Goal: Task Accomplishment & Management: Complete application form

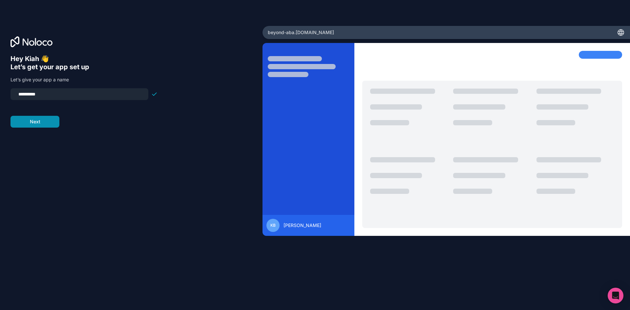
click at [44, 122] on button "Next" at bounding box center [35, 122] width 49 height 12
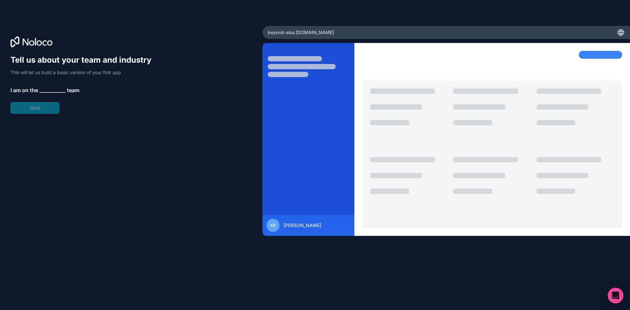
click at [51, 90] on span "__________" at bounding box center [52, 90] width 26 height 8
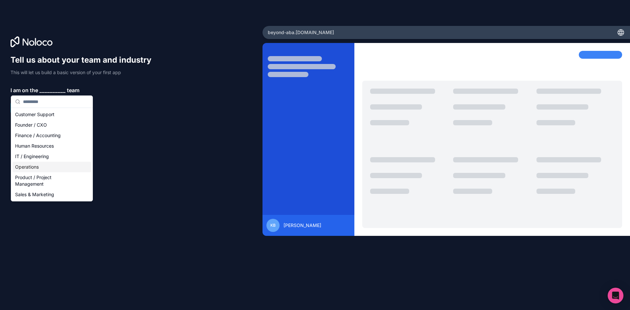
click at [48, 171] on div "Operations" at bounding box center [51, 167] width 79 height 11
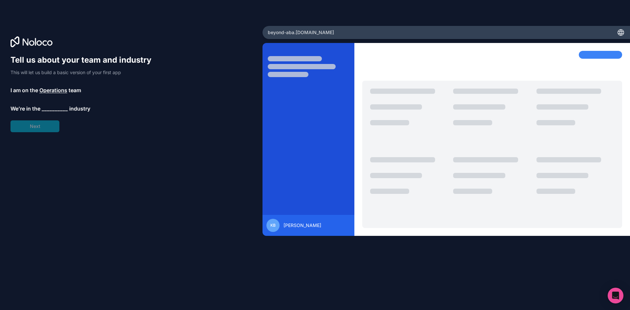
click at [58, 115] on div "Tell us about your team and industry This will let us build a basic version of …" at bounding box center [84, 93] width 147 height 77
click at [58, 109] on span "__________" at bounding box center [55, 109] width 26 height 8
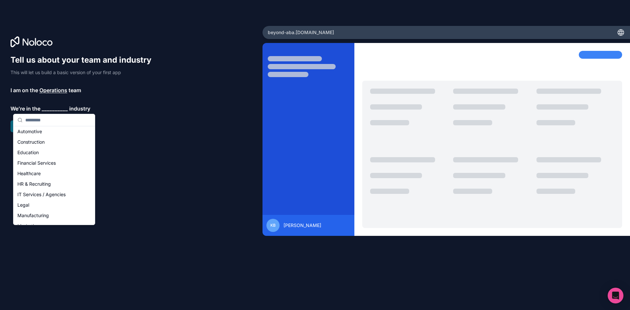
scroll to position [4, 0]
click at [56, 182] on div "Healthcare" at bounding box center [54, 181] width 79 height 11
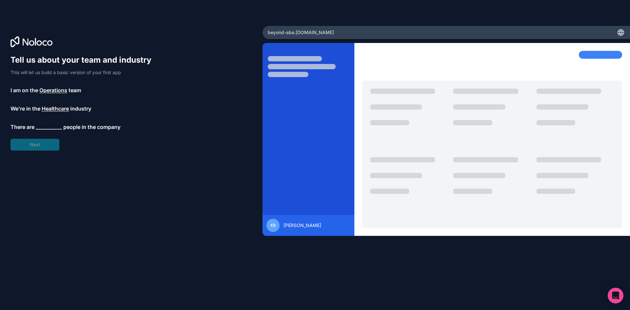
click at [52, 125] on span "__________" at bounding box center [49, 127] width 26 height 8
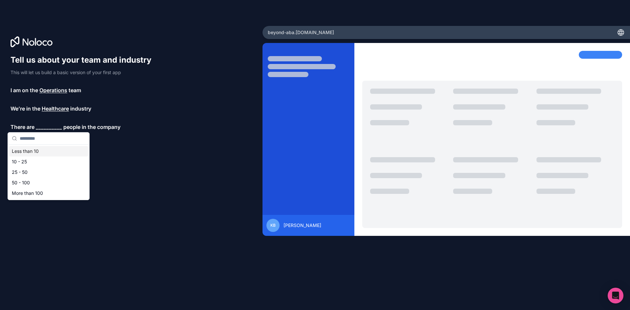
click at [49, 149] on div "Less than 10" at bounding box center [48, 151] width 79 height 11
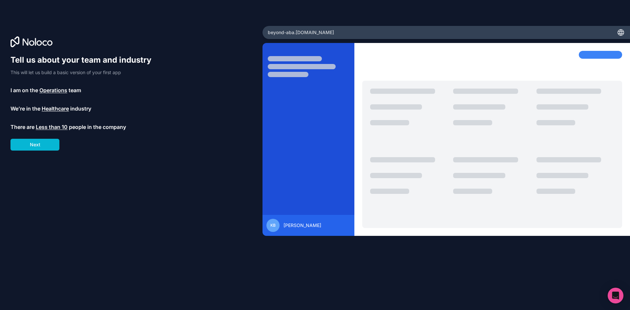
click at [49, 149] on button "Next" at bounding box center [35, 145] width 49 height 12
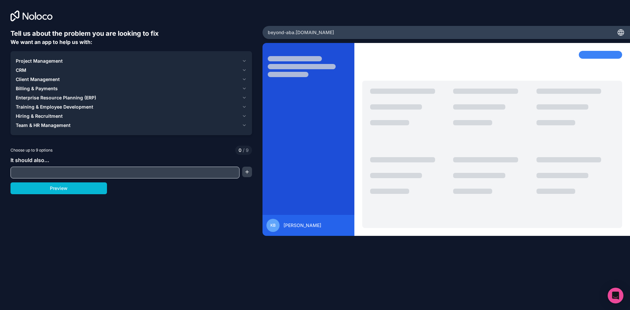
click at [41, 113] on span "Hiring & Recruitment" at bounding box center [39, 116] width 47 height 7
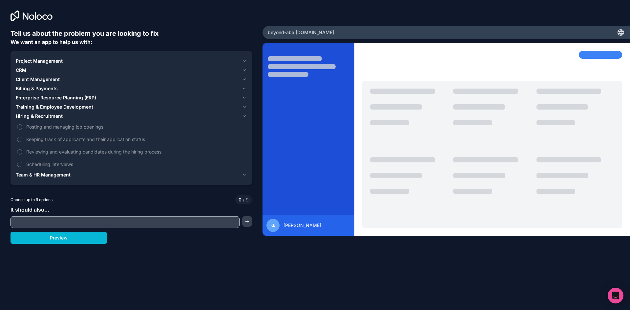
click at [42, 175] on span "Team & HR Management" at bounding box center [43, 175] width 55 height 7
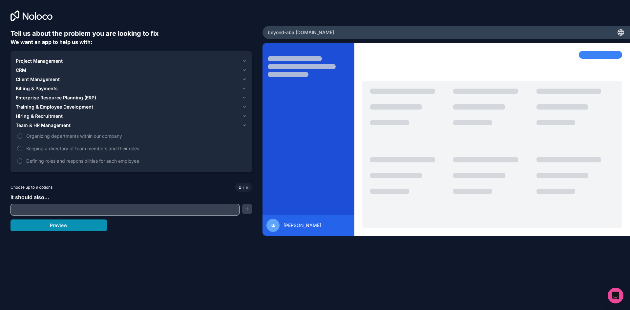
click at [52, 228] on button "Preview" at bounding box center [59, 226] width 96 height 12
click at [53, 117] on span "Hiring & Recruitment" at bounding box center [39, 116] width 47 height 7
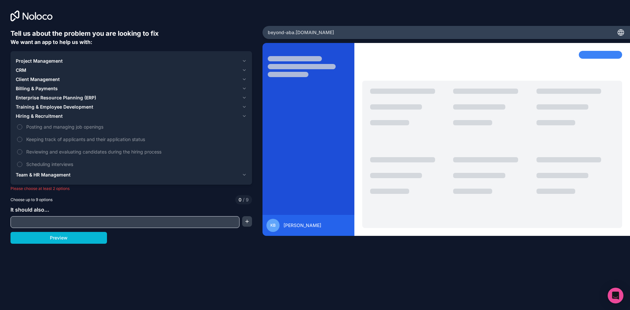
click at [48, 109] on span "Training & Employee Development" at bounding box center [54, 107] width 77 height 7
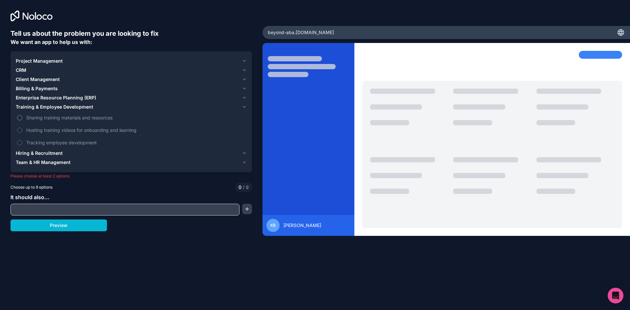
click at [49, 118] on span "Sharing training materials and resources" at bounding box center [135, 117] width 219 height 7
click at [22, 118] on button "Sharing training materials and resources" at bounding box center [19, 117] width 5 height 5
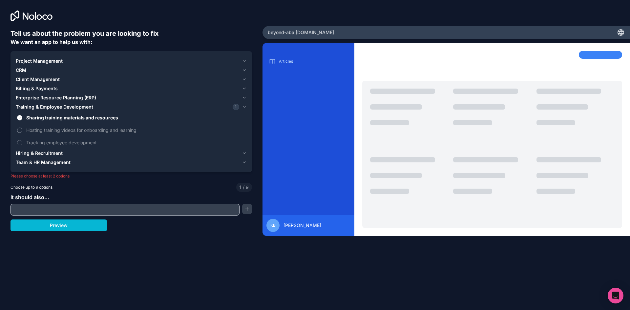
click at [41, 129] on span "Hosting training videos for onboarding and learning" at bounding box center [135, 130] width 219 height 7
click at [22, 129] on button "Hosting training videos for onboarding and learning" at bounding box center [19, 130] width 5 height 5
click at [43, 144] on span "Tracking employee development" at bounding box center [135, 142] width 219 height 7
click at [22, 144] on button "Tracking employee development" at bounding box center [19, 142] width 5 height 5
click at [45, 162] on span "Team & HR Management" at bounding box center [43, 162] width 55 height 7
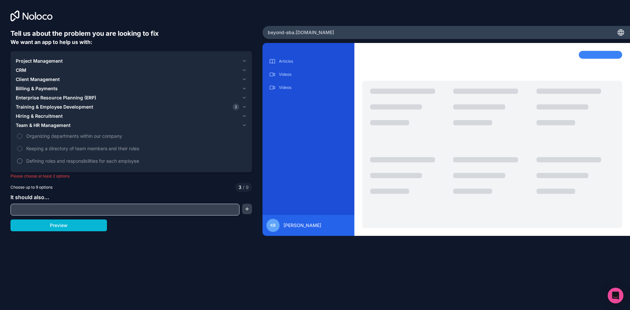
click at [55, 160] on span "Defining roles and responsibilities for each employee" at bounding box center [135, 161] width 219 height 7
click at [22, 160] on button "Defining roles and responsibilities for each employee" at bounding box center [19, 161] width 5 height 5
click at [55, 150] on span "Keeping a directory of team members and their roles" at bounding box center [135, 148] width 219 height 7
click at [22, 150] on button "Keeping a directory of team members and their roles" at bounding box center [19, 148] width 5 height 5
click at [55, 137] on span "Organizing departments within our company" at bounding box center [135, 136] width 219 height 7
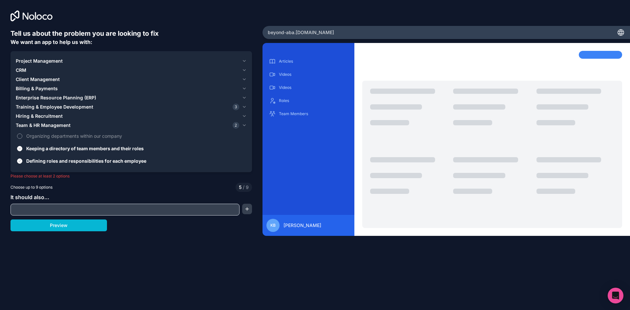
click at [22, 137] on button "Organizing departments within our company" at bounding box center [19, 136] width 5 height 5
click at [49, 116] on span "Hiring & Recruitment" at bounding box center [39, 116] width 47 height 7
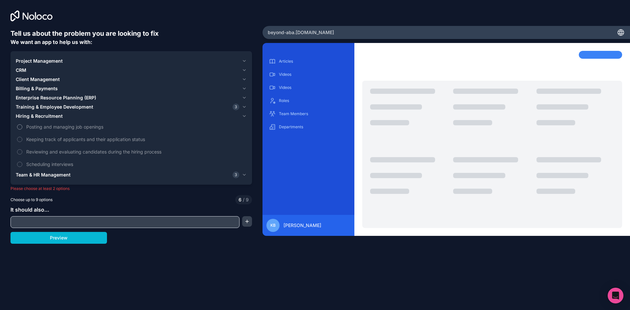
click at [46, 127] on span "Posting and managing job openings" at bounding box center [135, 126] width 219 height 7
click at [22, 127] on button "Posting and managing job openings" at bounding box center [19, 126] width 5 height 5
click at [43, 136] on span "Keeping track of applicants and their application status" at bounding box center [135, 139] width 219 height 7
click at [22, 137] on button "Keeping track of applicants and their application status" at bounding box center [19, 139] width 5 height 5
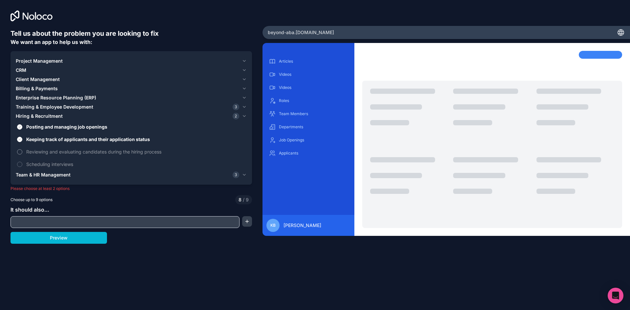
click at [37, 151] on span "Reviewing and evaluating candidates during the hiring process" at bounding box center [135, 151] width 219 height 7
click at [22, 151] on button "Reviewing and evaluating candidates during the hiring process" at bounding box center [19, 151] width 5 height 5
click at [36, 158] on label "Scheduling interviews" at bounding box center [131, 164] width 231 height 12
click at [34, 162] on span "Scheduling interviews" at bounding box center [135, 164] width 219 height 7
click at [46, 166] on span "Scheduling interviews" at bounding box center [135, 164] width 219 height 7
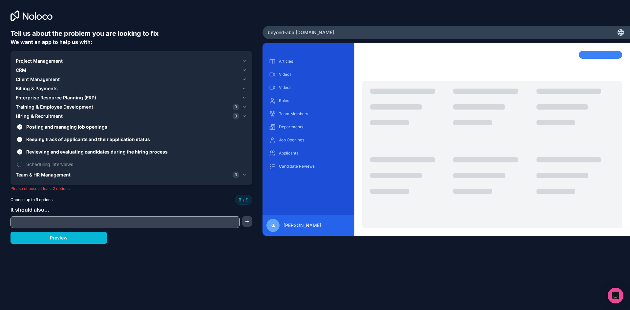
click at [40, 77] on span "Client Management" at bounding box center [38, 79] width 44 height 7
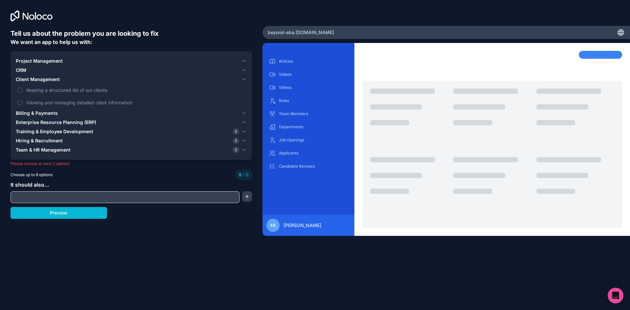
click at [25, 67] on span "CRM" at bounding box center [21, 70] width 11 height 7
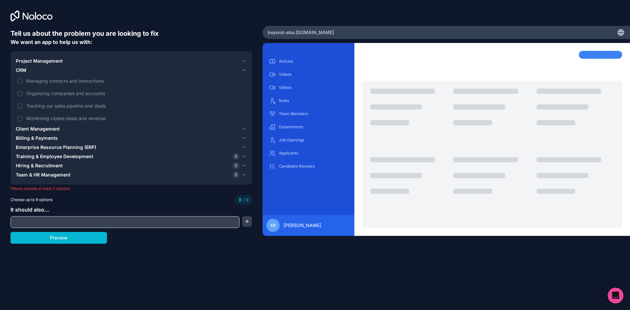
click at [31, 145] on span "Enterprise Resource Planning (ERP)" at bounding box center [56, 147] width 80 height 7
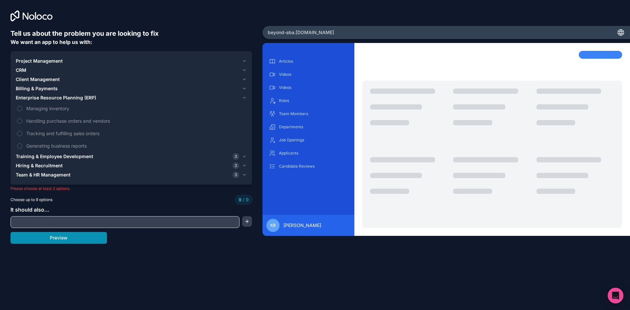
click at [71, 237] on button "Preview" at bounding box center [59, 238] width 96 height 12
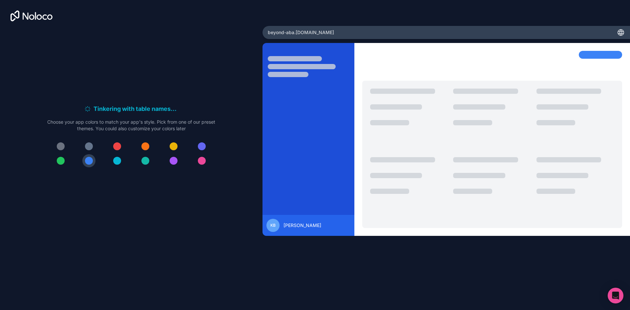
click at [145, 147] on div at bounding box center [145, 146] width 8 height 8
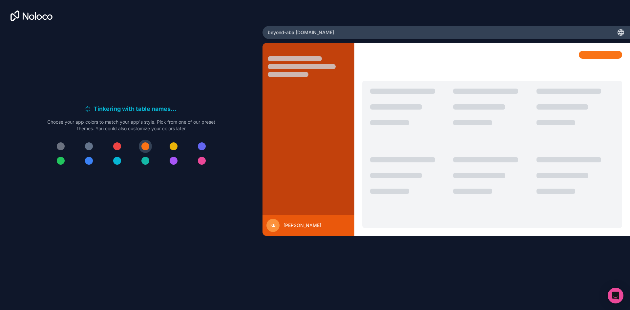
click at [170, 145] on div at bounding box center [174, 146] width 8 height 8
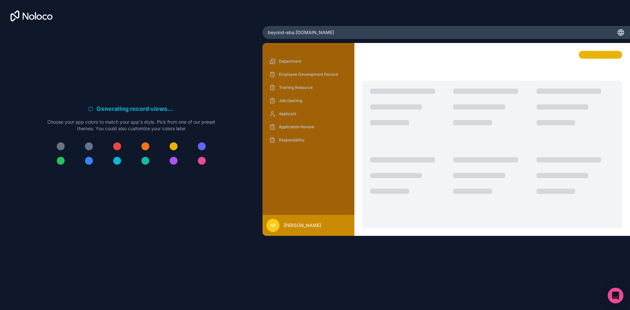
click at [176, 149] on div at bounding box center [174, 146] width 8 height 8
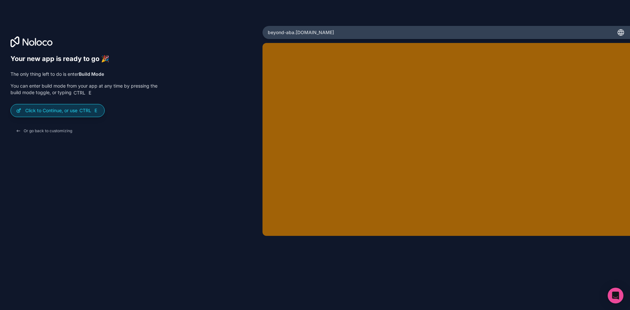
click at [72, 115] on div "Click to Continue, or use Ctrl E" at bounding box center [58, 110] width 94 height 12
